Goal: Task Accomplishment & Management: Use online tool/utility

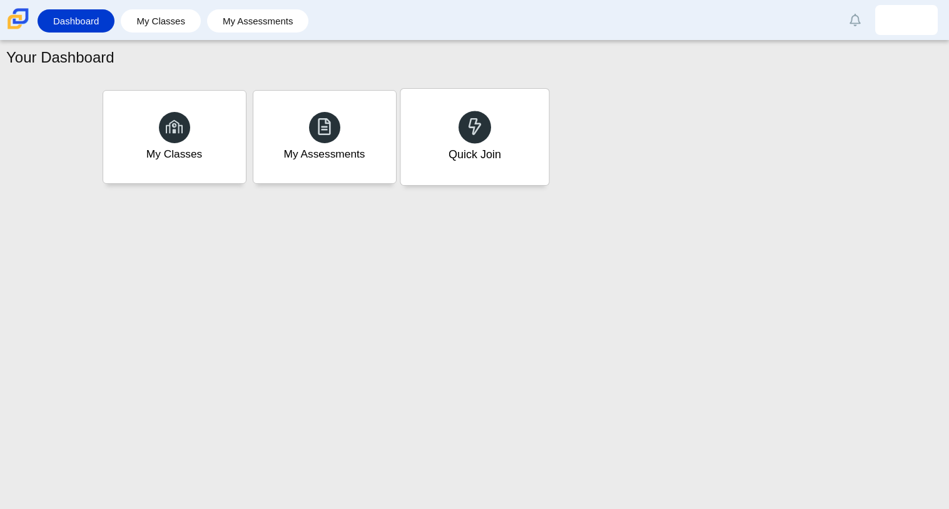
click at [459, 121] on div at bounding box center [474, 127] width 33 height 33
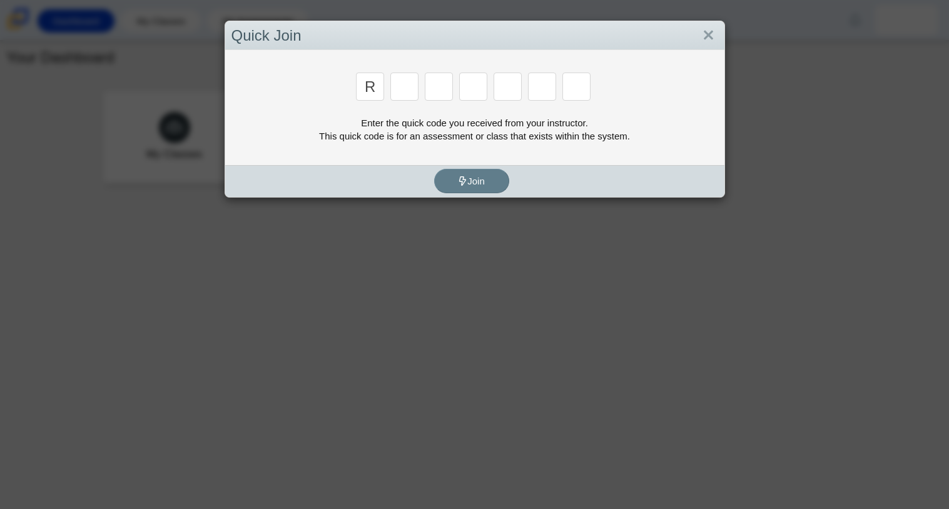
type input "r"
type input "c"
type input "g"
type input "2"
type input "9"
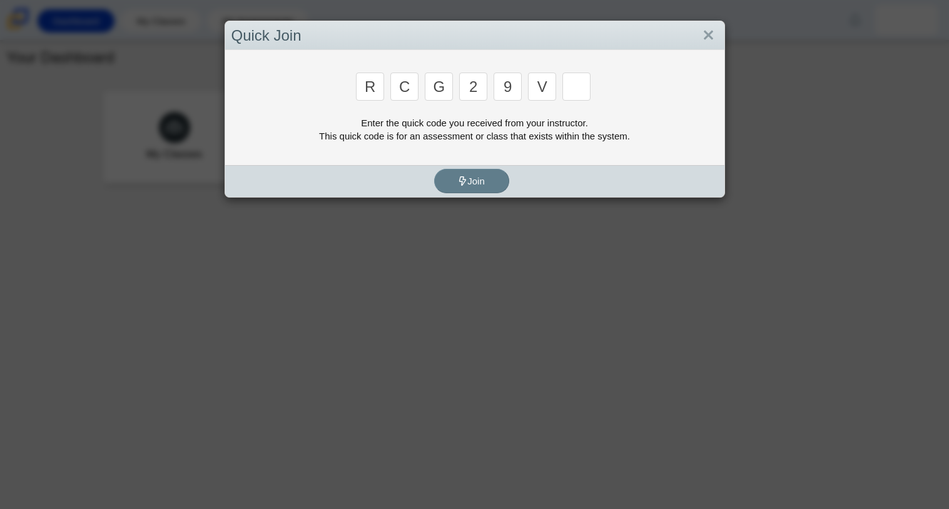
type input "v"
type input "u"
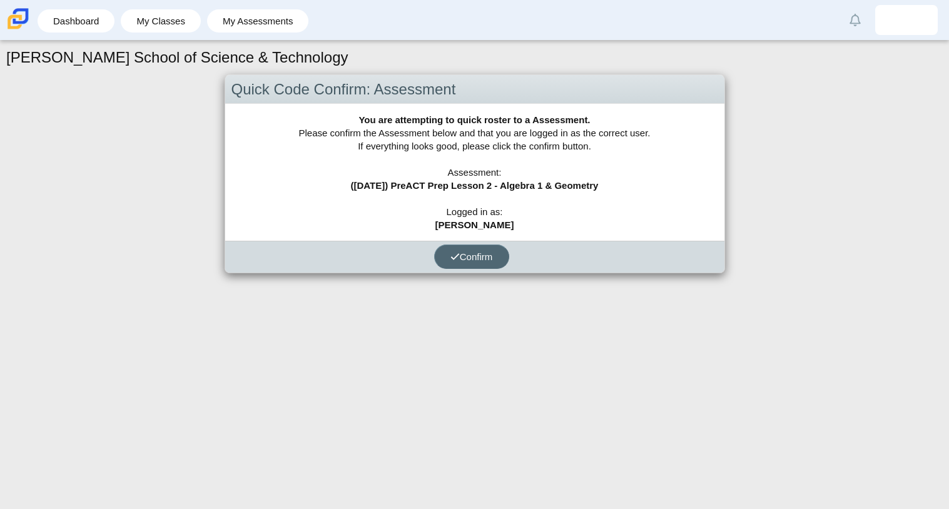
click at [480, 252] on span "Confirm" at bounding box center [471, 256] width 43 height 11
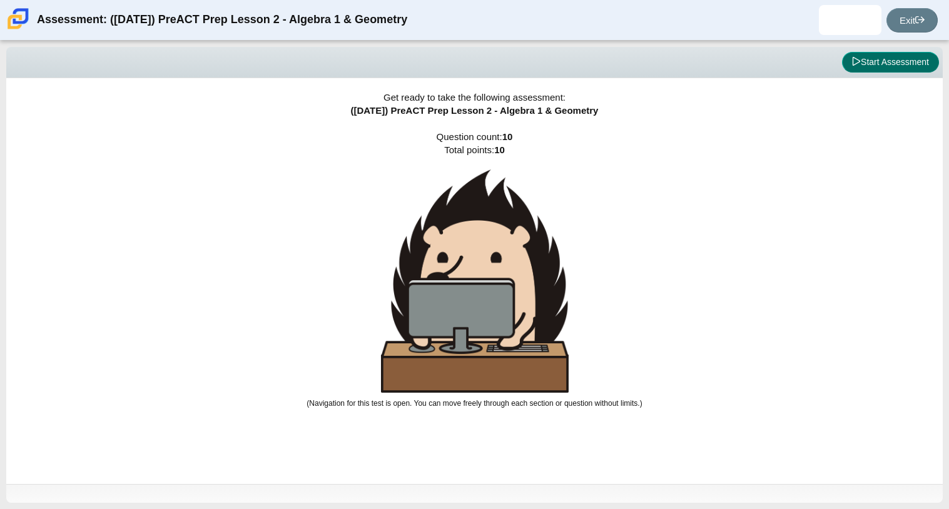
click at [894, 58] on button "Start Assessment" at bounding box center [890, 62] width 97 height 21
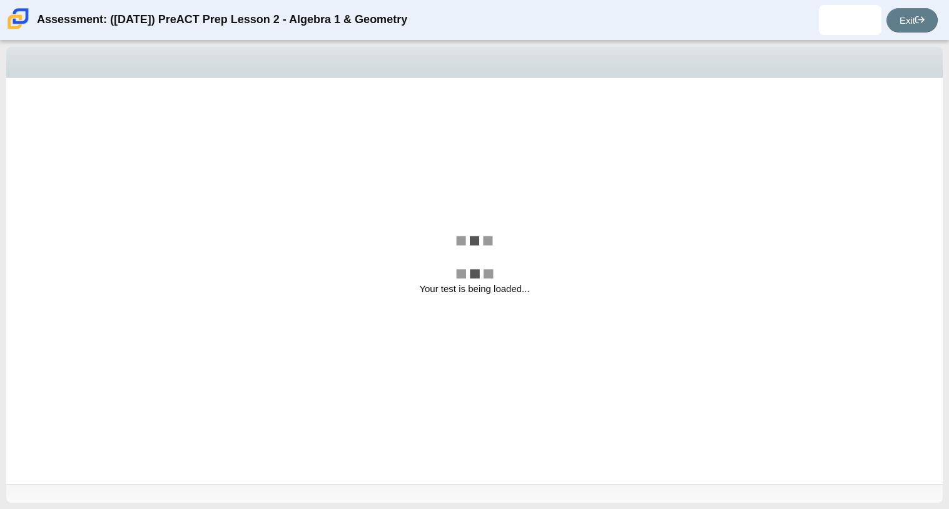
select select "bbf5d072-3e0b-44c4-9a12-6e7c9033f65b"
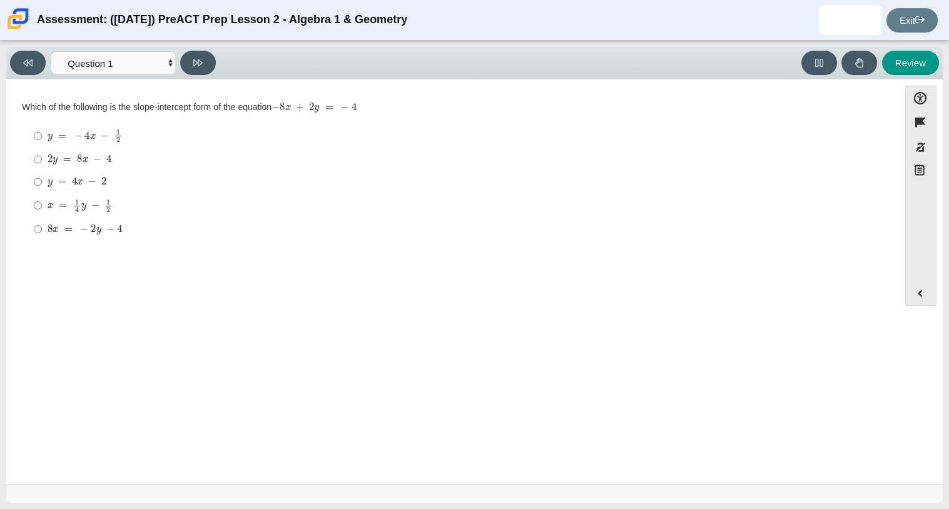
click at [74, 156] on mjx-math "Assessment items" at bounding box center [80, 159] width 64 height 11
click at [42, 156] on input "2 y = 8 x − 4 2 y = 8 x − 4" at bounding box center [38, 159] width 8 height 23
radio input "true"
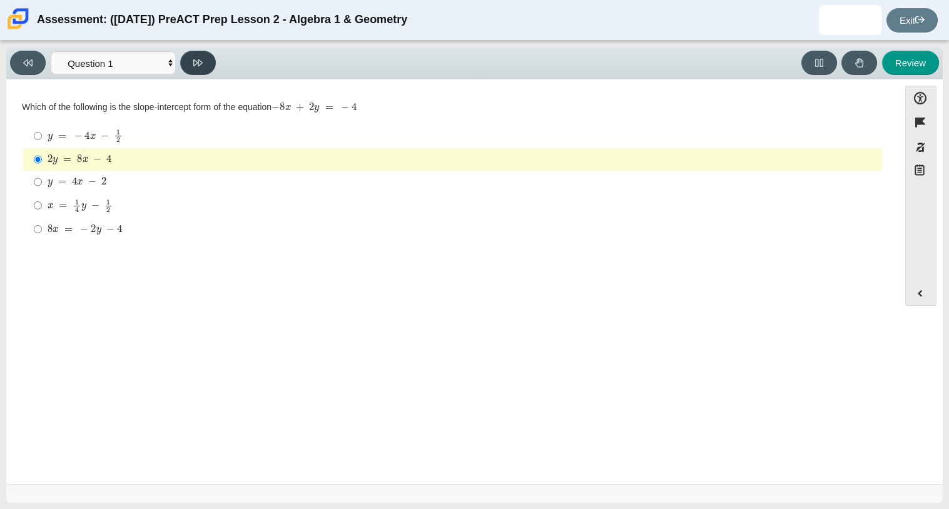
click at [209, 60] on button at bounding box center [198, 63] width 36 height 24
select select "ed62e223-81bd-4cbf-ab48-ab975844bd1f"
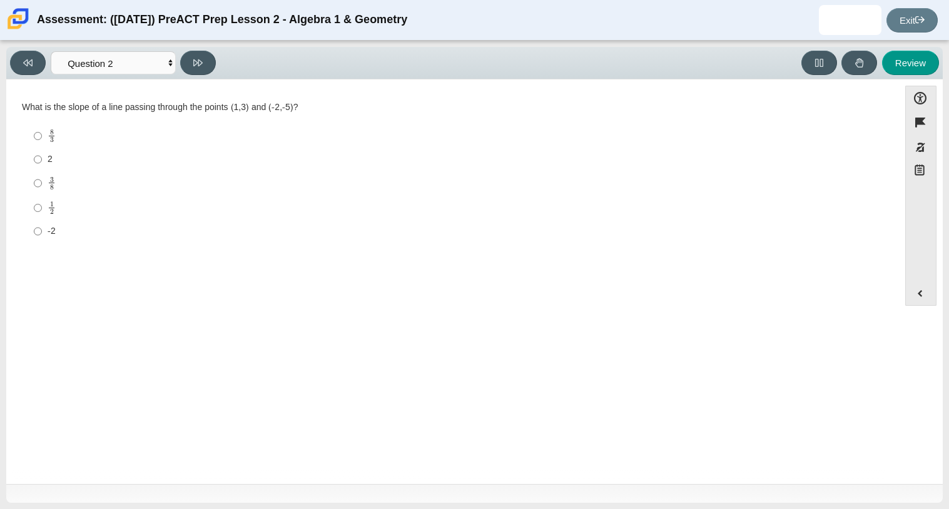
click at [231, 104] on div "What is the slope of a line passing through the points (1,3) and (-2,-5)?" at bounding box center [452, 107] width 861 height 13
click at [48, 179] on mjx-frac "Assessment items" at bounding box center [52, 183] width 8 height 13
click at [42, 179] on input "3 8 3 eighths" at bounding box center [38, 183] width 8 height 24
radio input "true"
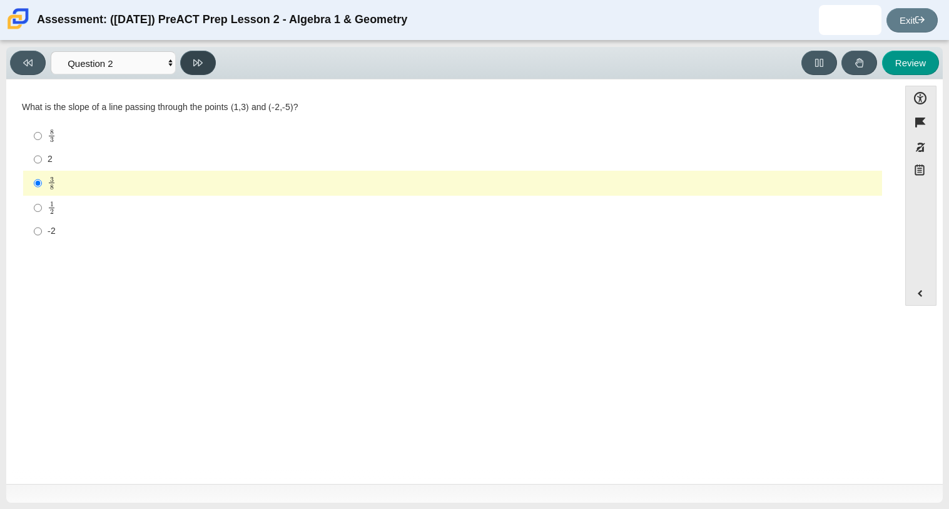
click at [197, 66] on icon at bounding box center [197, 62] width 9 height 9
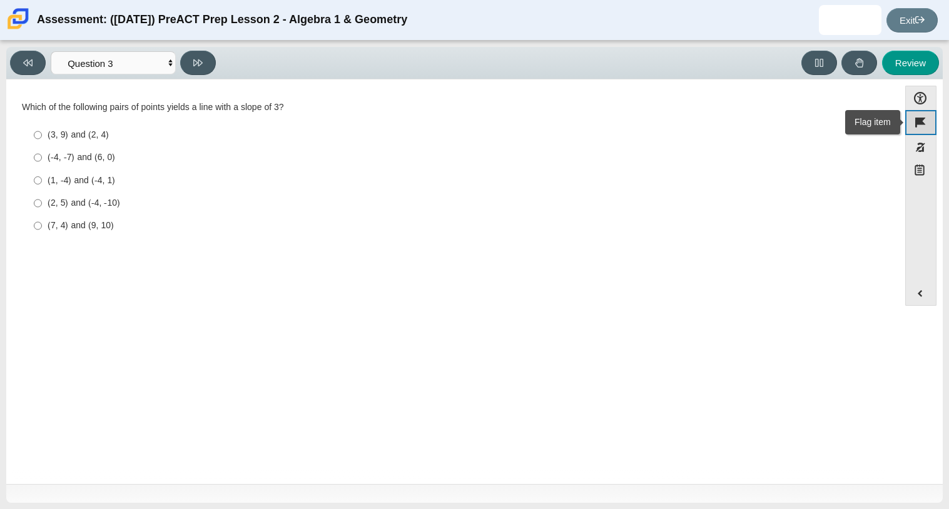
click at [920, 119] on button "Flag item" at bounding box center [920, 122] width 31 height 24
click at [202, 58] on icon at bounding box center [197, 62] width 9 height 9
select select "89427bb7-e313-4f00-988f-8b8255897029"
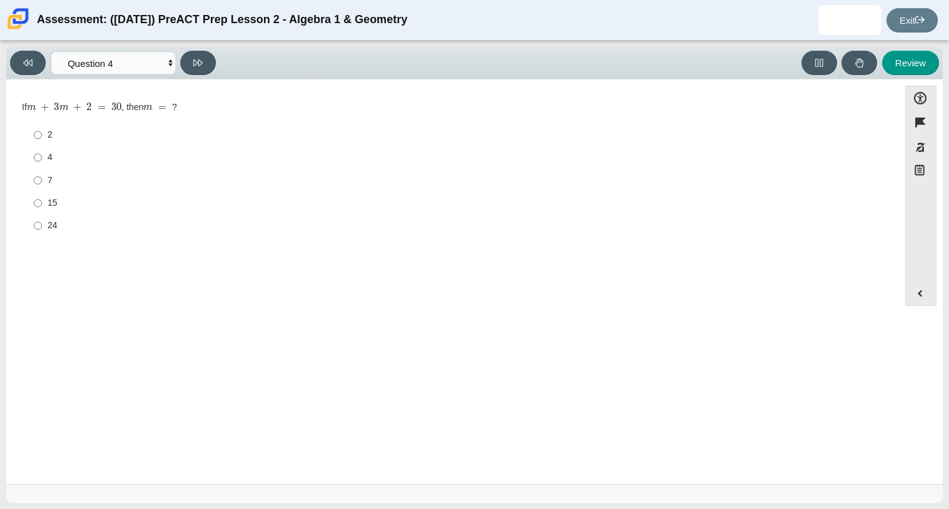
click at [48, 175] on div "7" at bounding box center [462, 180] width 829 height 13
click at [42, 175] on input "7 7" at bounding box center [38, 180] width 8 height 23
radio input "true"
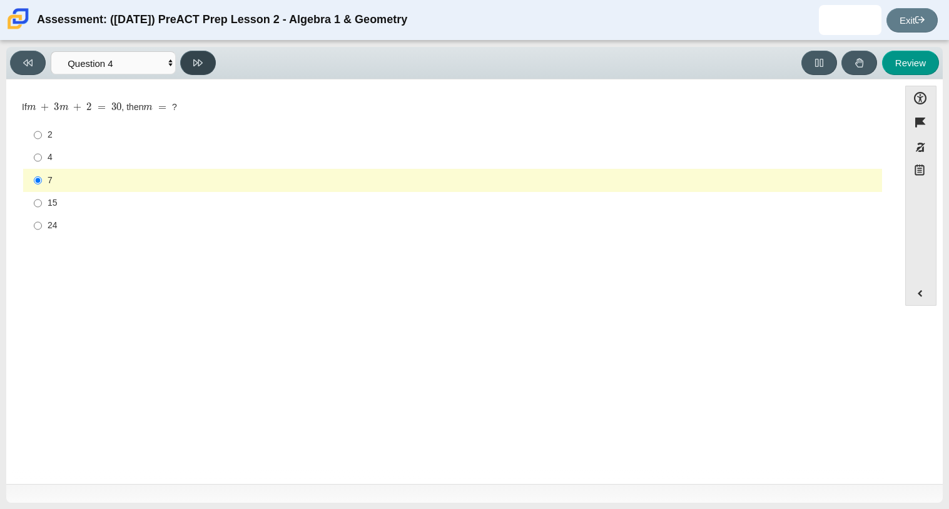
click at [191, 65] on button at bounding box center [198, 63] width 36 height 24
select select "489dcffd-4e6a-49cf-a9d6-ad1d4a911a4e"
